Goal: Information Seeking & Learning: Stay updated

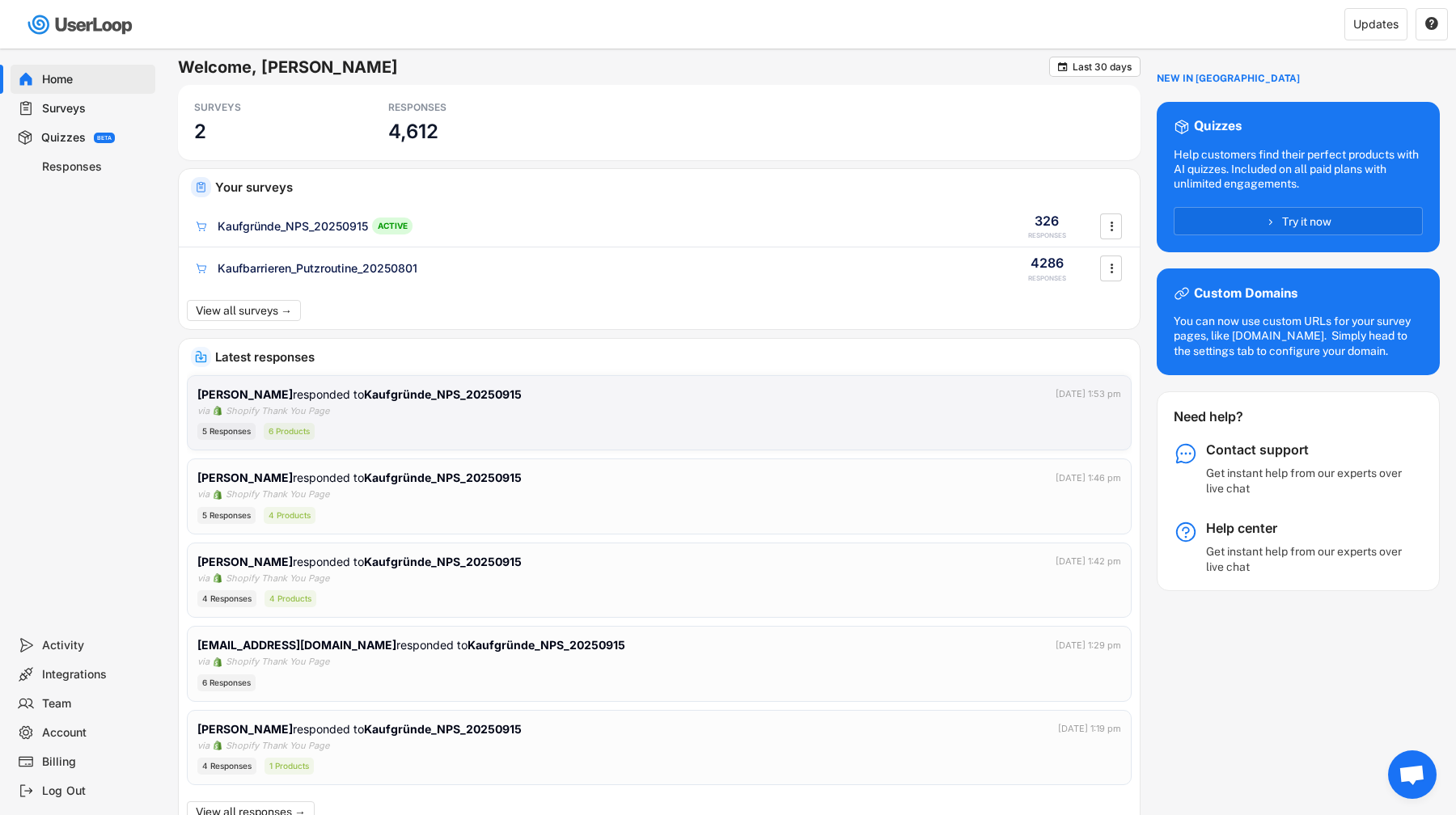
click at [1051, 417] on div "[PERSON_NAME] responded to Kaufgründe_NPS_20250915 [DATE] 1:53 pm via Shopify T…" at bounding box center [659, 413] width 924 height 55
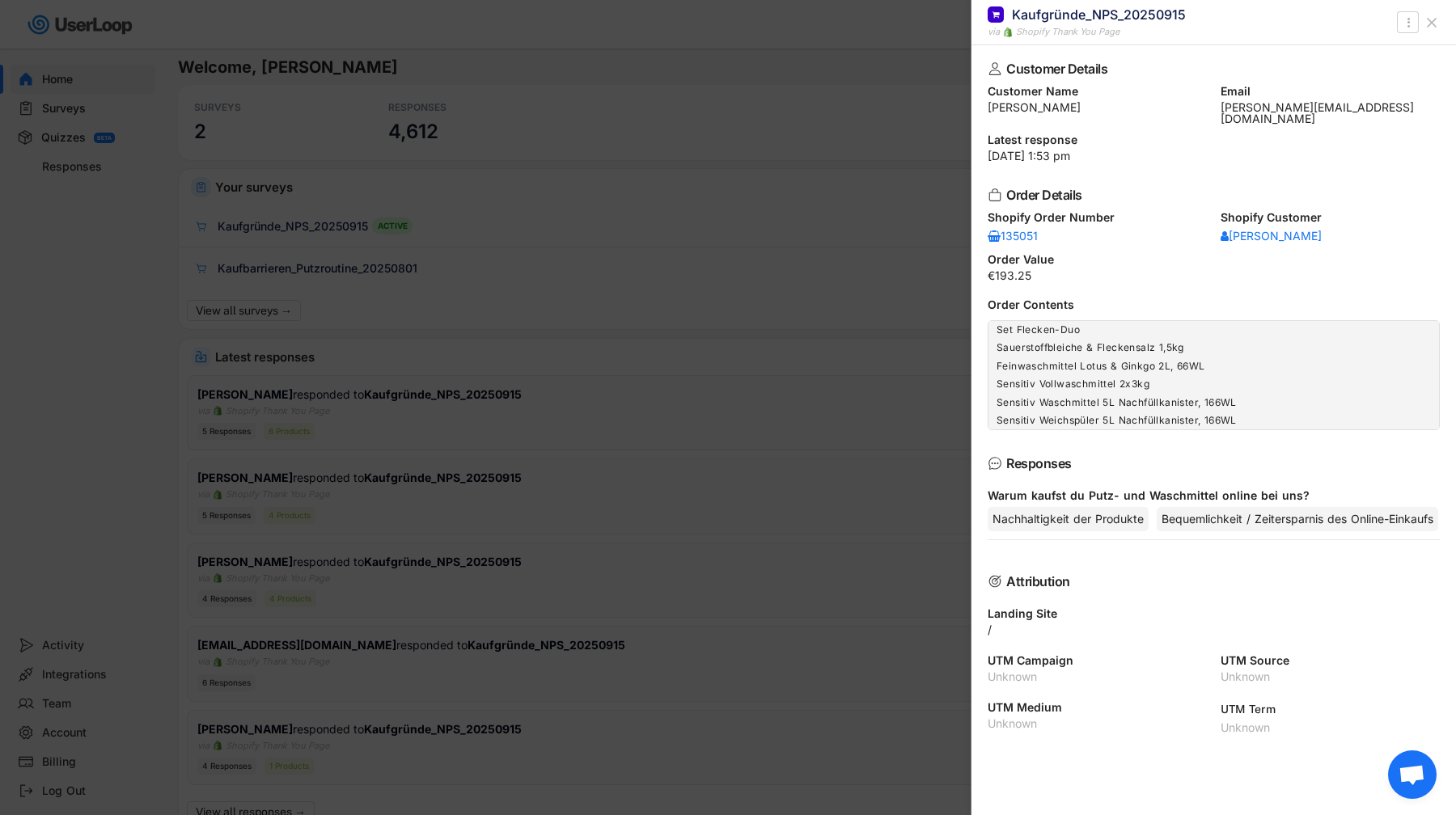
click at [836, 463] on div at bounding box center [728, 407] width 1456 height 815
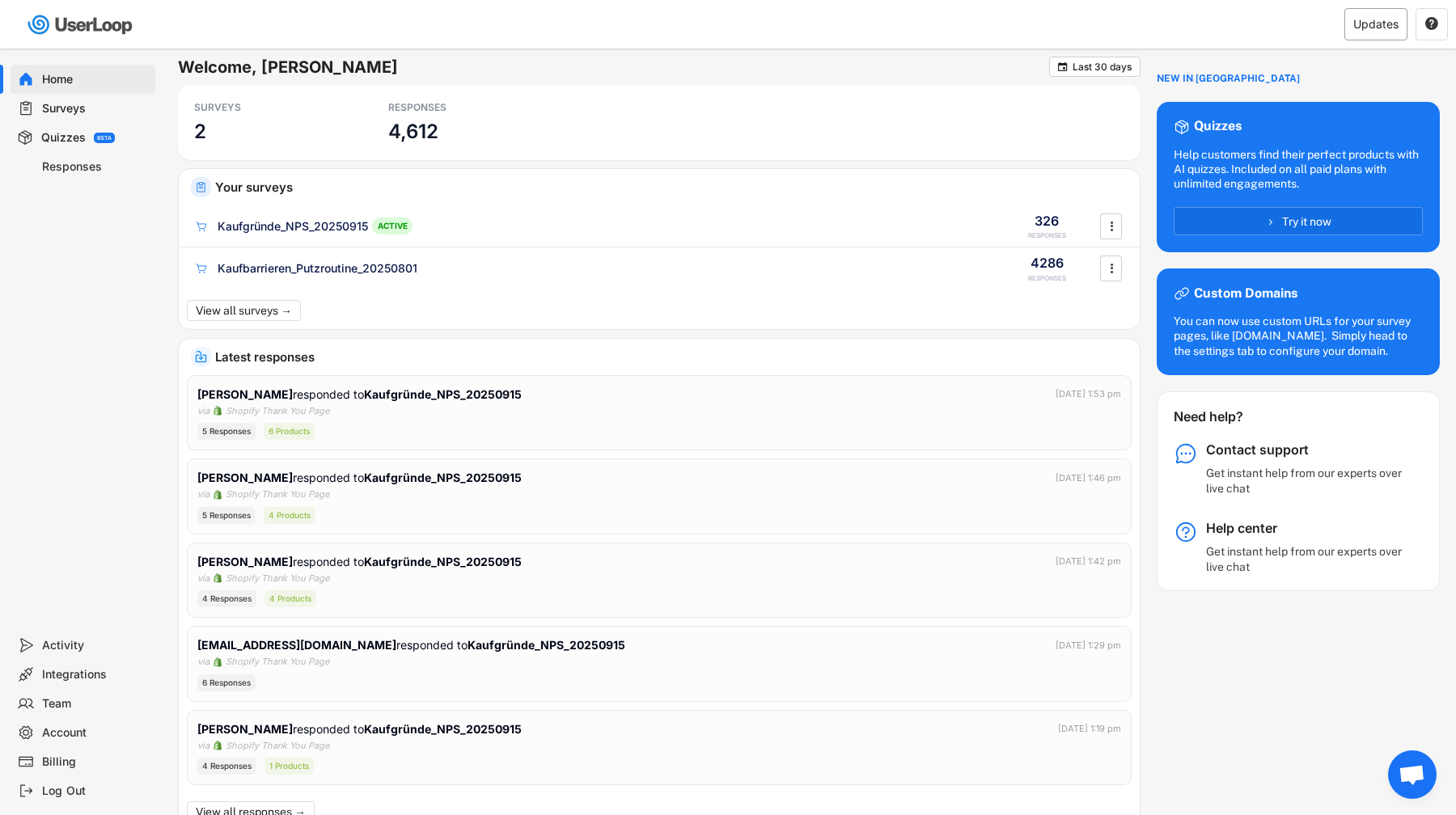
click at [1387, 29] on div "Updates" at bounding box center [1376, 24] width 46 height 11
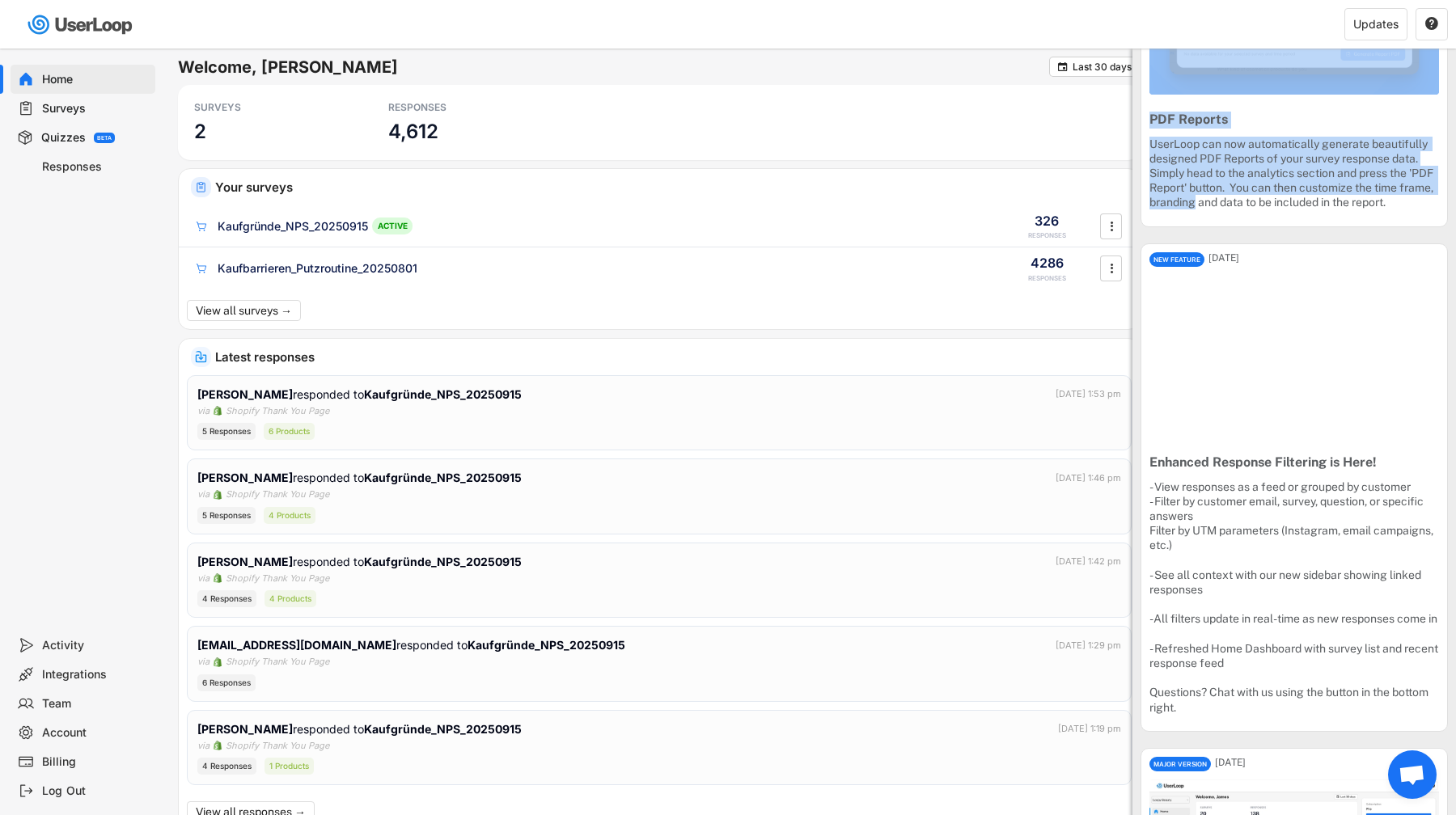
scroll to position [1907, 0]
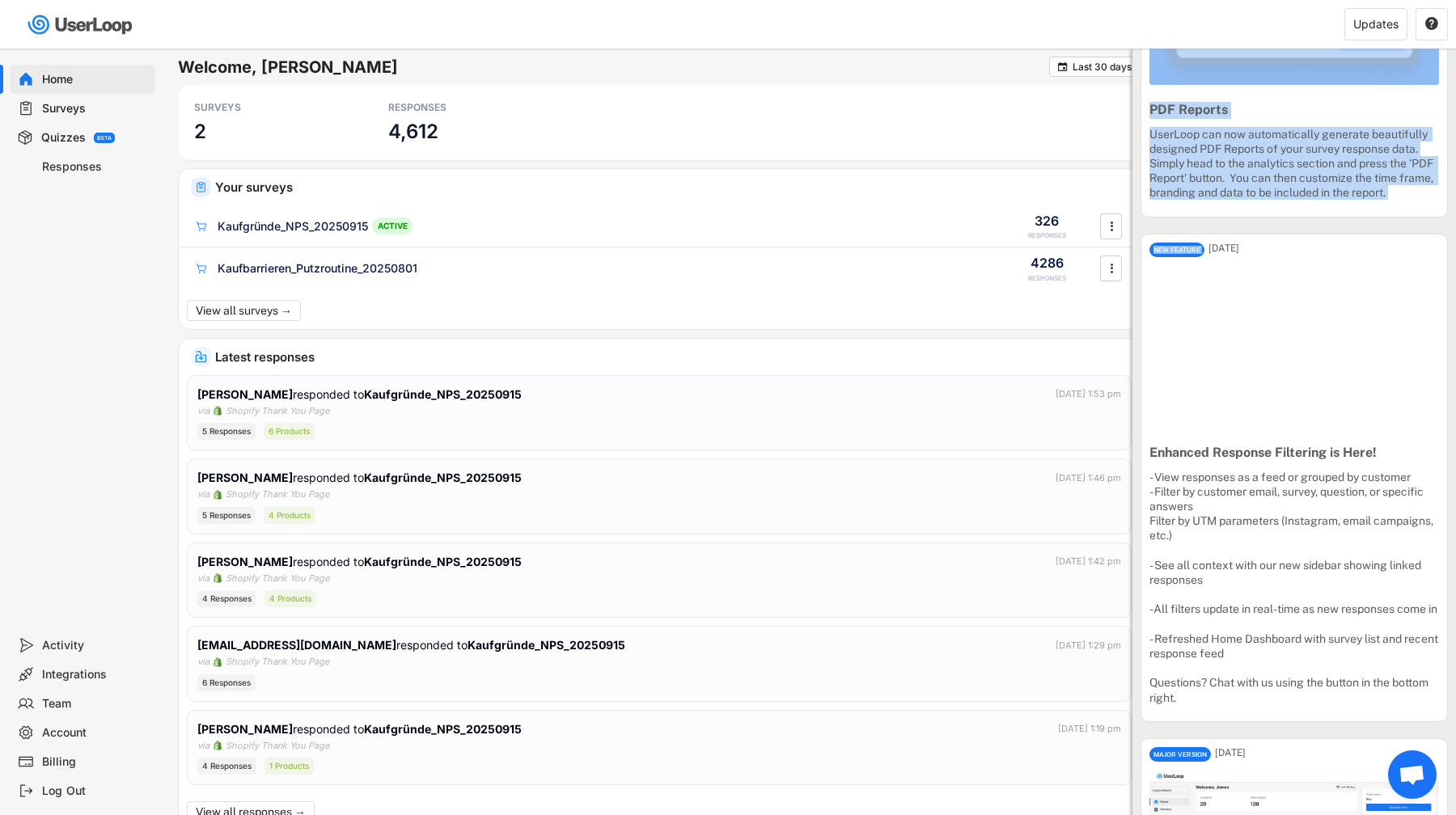
drag, startPoint x: 1150, startPoint y: 115, endPoint x: 1284, endPoint y: 323, distance: 247.4
click at [1434, 201] on div "UserLoop can now automatically generate beautifully designed PDF Reports of you…" at bounding box center [1294, 163] width 290 height 73
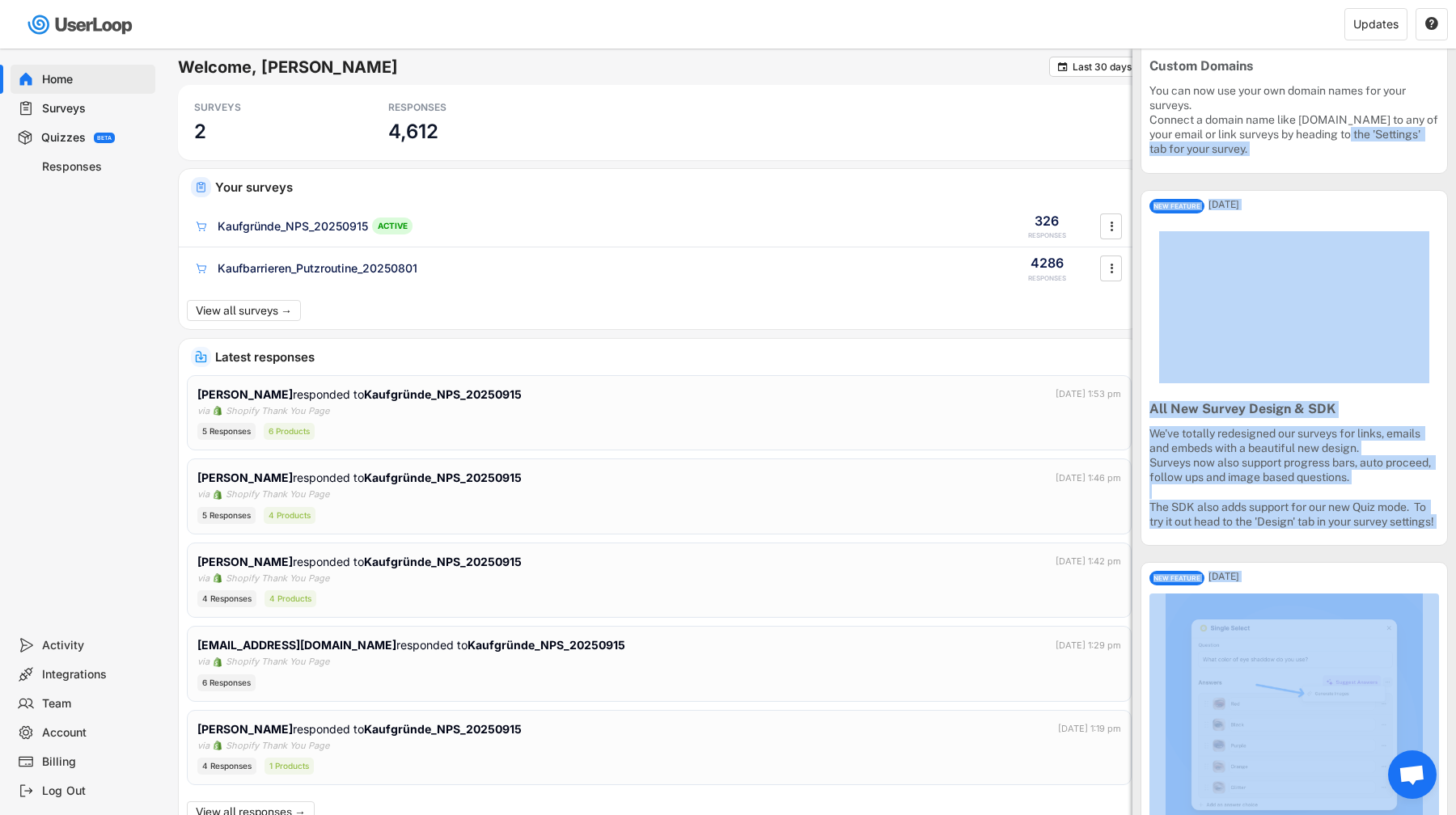
scroll to position [0, 0]
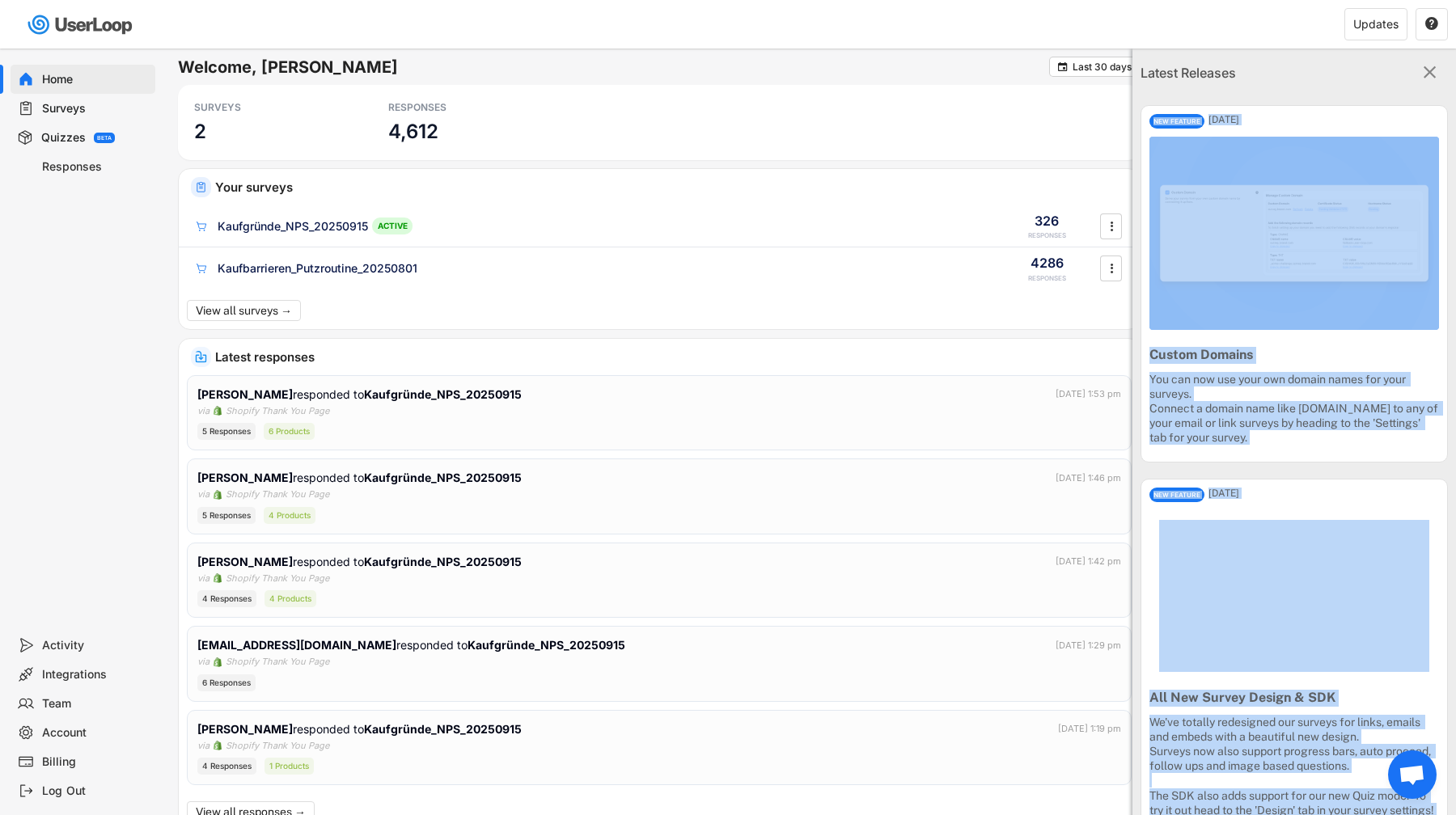
drag, startPoint x: 1434, startPoint y: 284, endPoint x: 1162, endPoint y: 110, distance: 322.9
copy div "LOR IPSUMDO Sitametco 91, 2114 Adipis Elitsed Doe tem inc utl etdo mag aliqua e…"
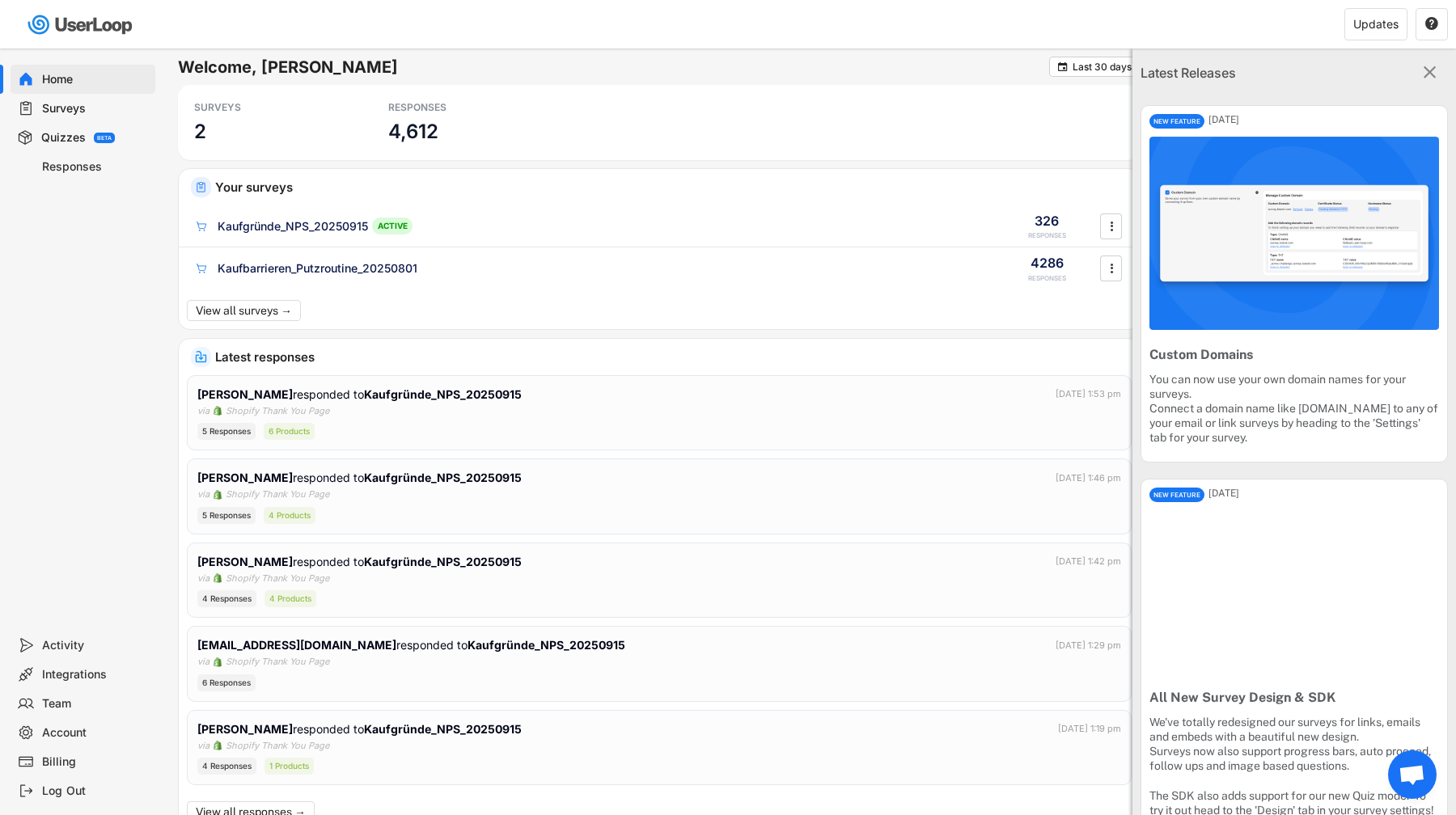
click at [1089, 108] on div "SURVEYS 2 RESPONSES 4,612" at bounding box center [659, 122] width 963 height 75
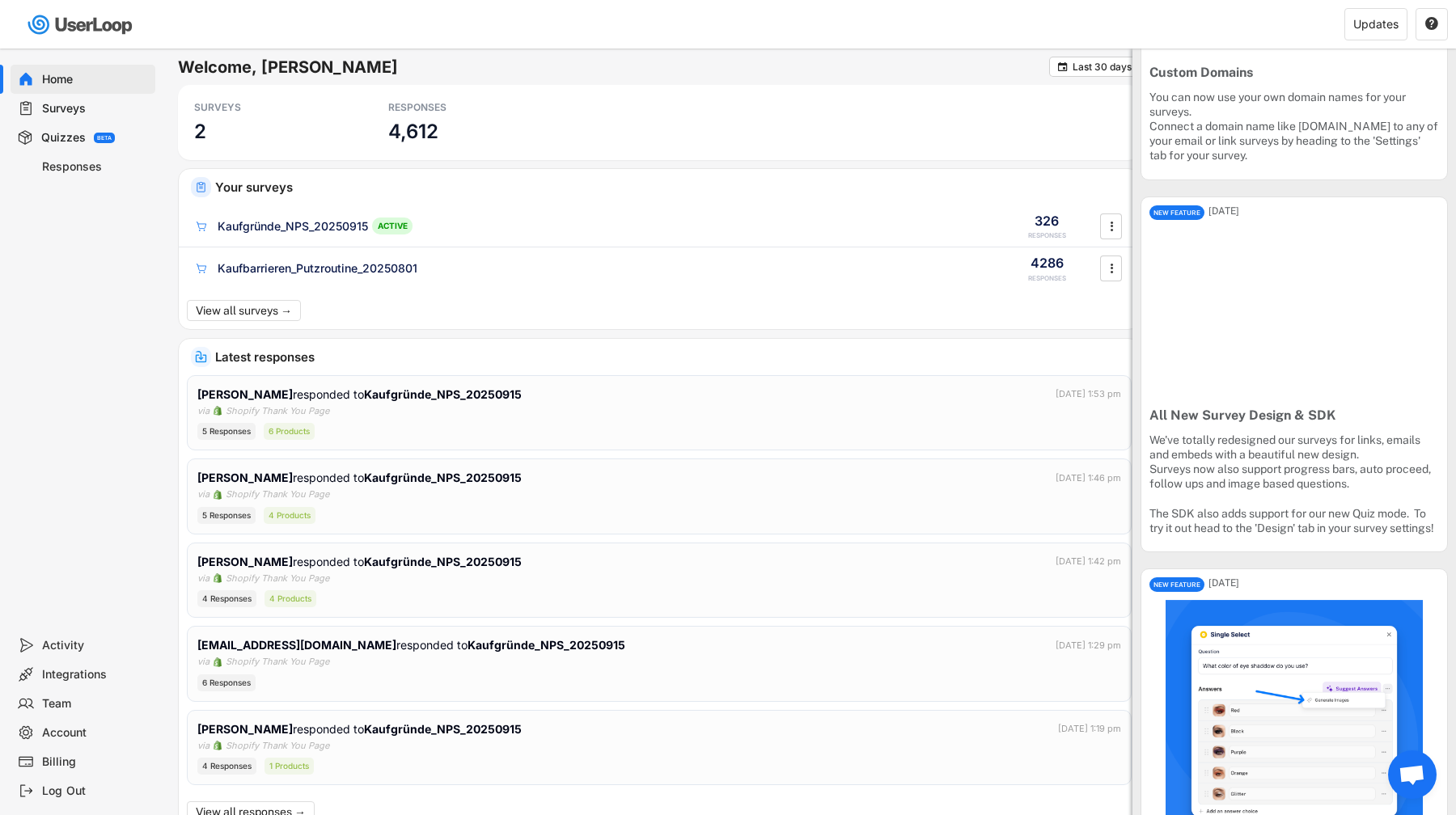
scroll to position [285, 0]
